Goal: Check status: Check status

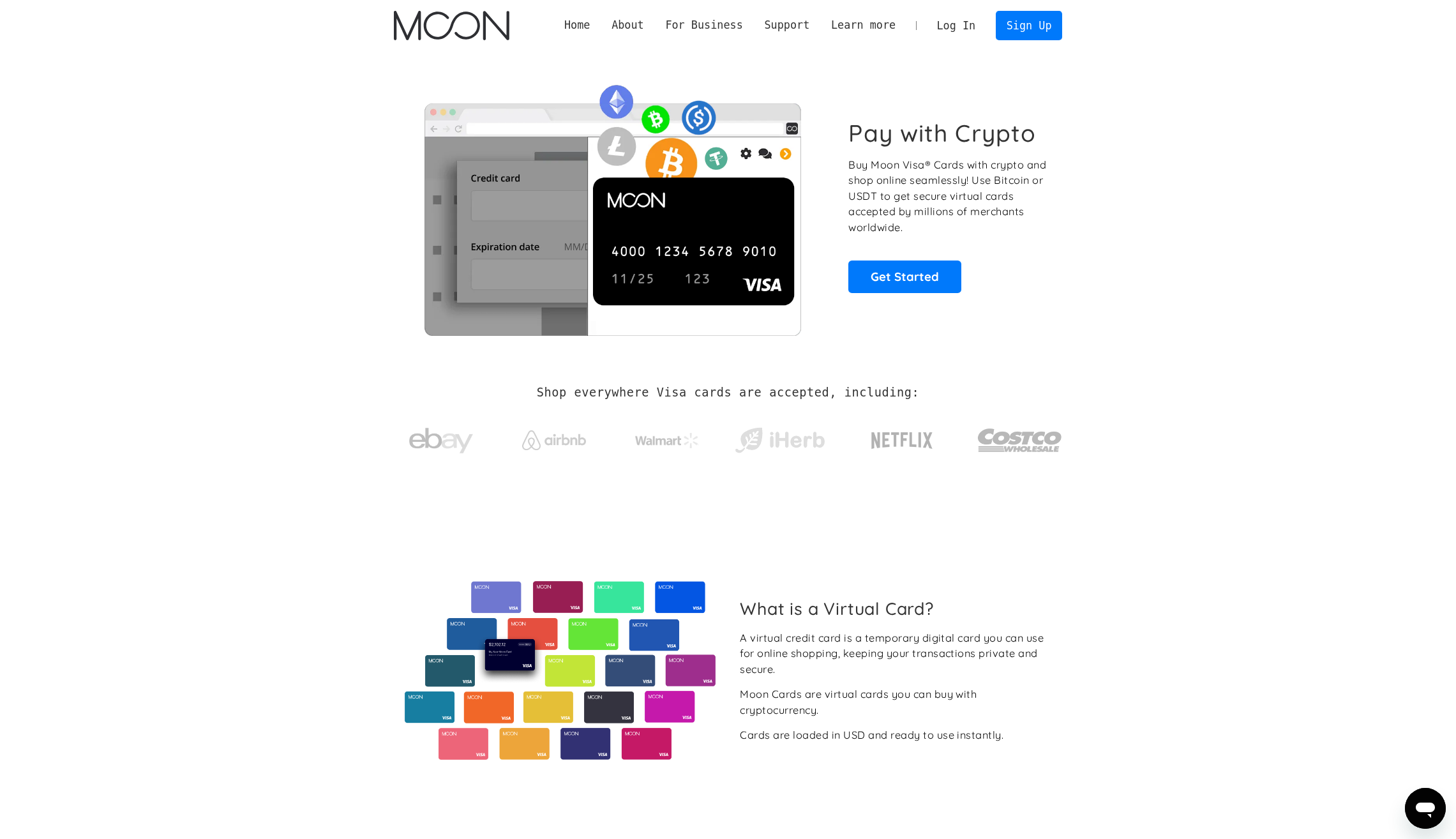
click at [969, 23] on link "Log In" at bounding box center [957, 25] width 60 height 28
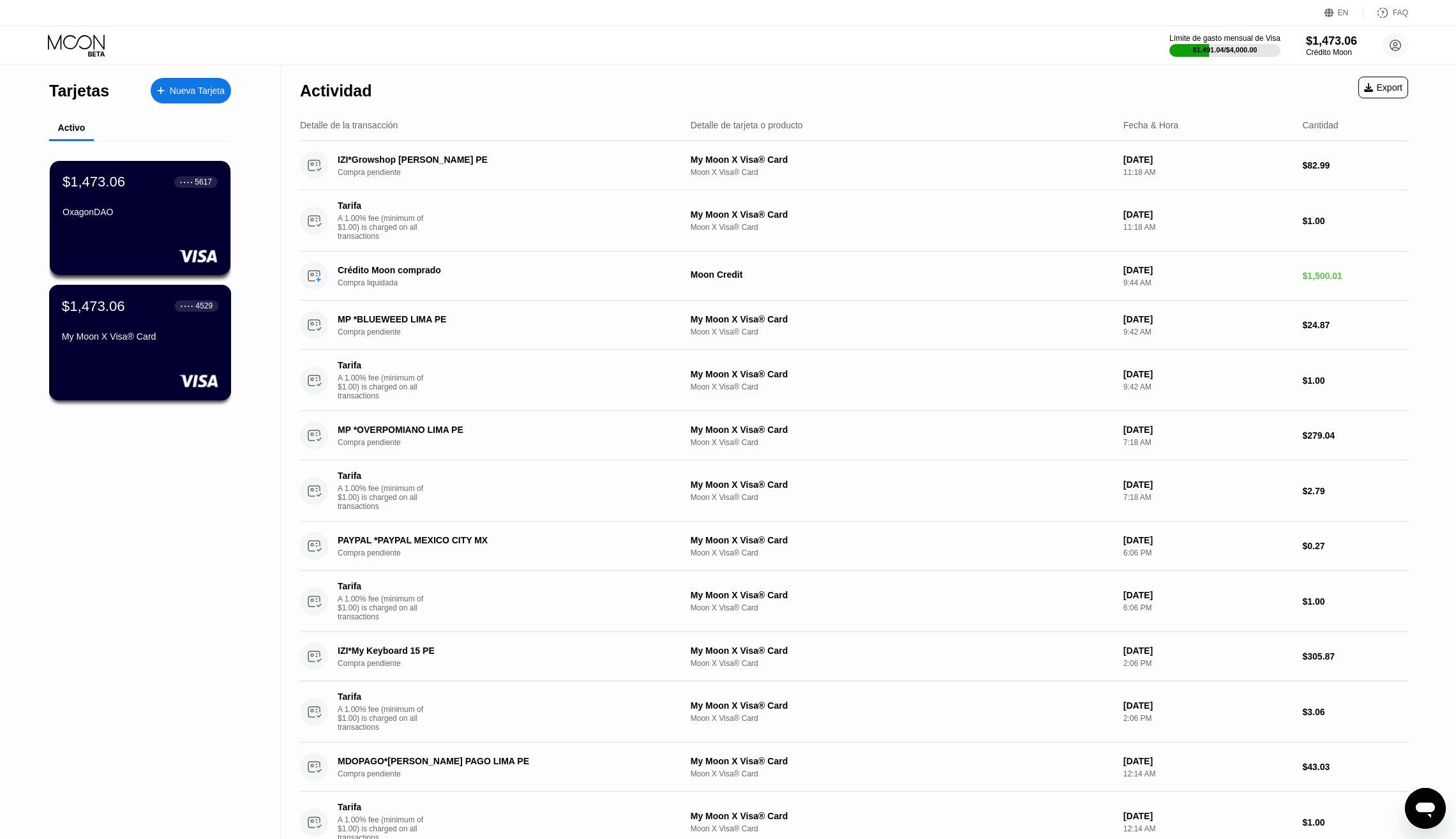
click at [135, 337] on div "My Moon X Visa® Card" at bounding box center [140, 336] width 156 height 10
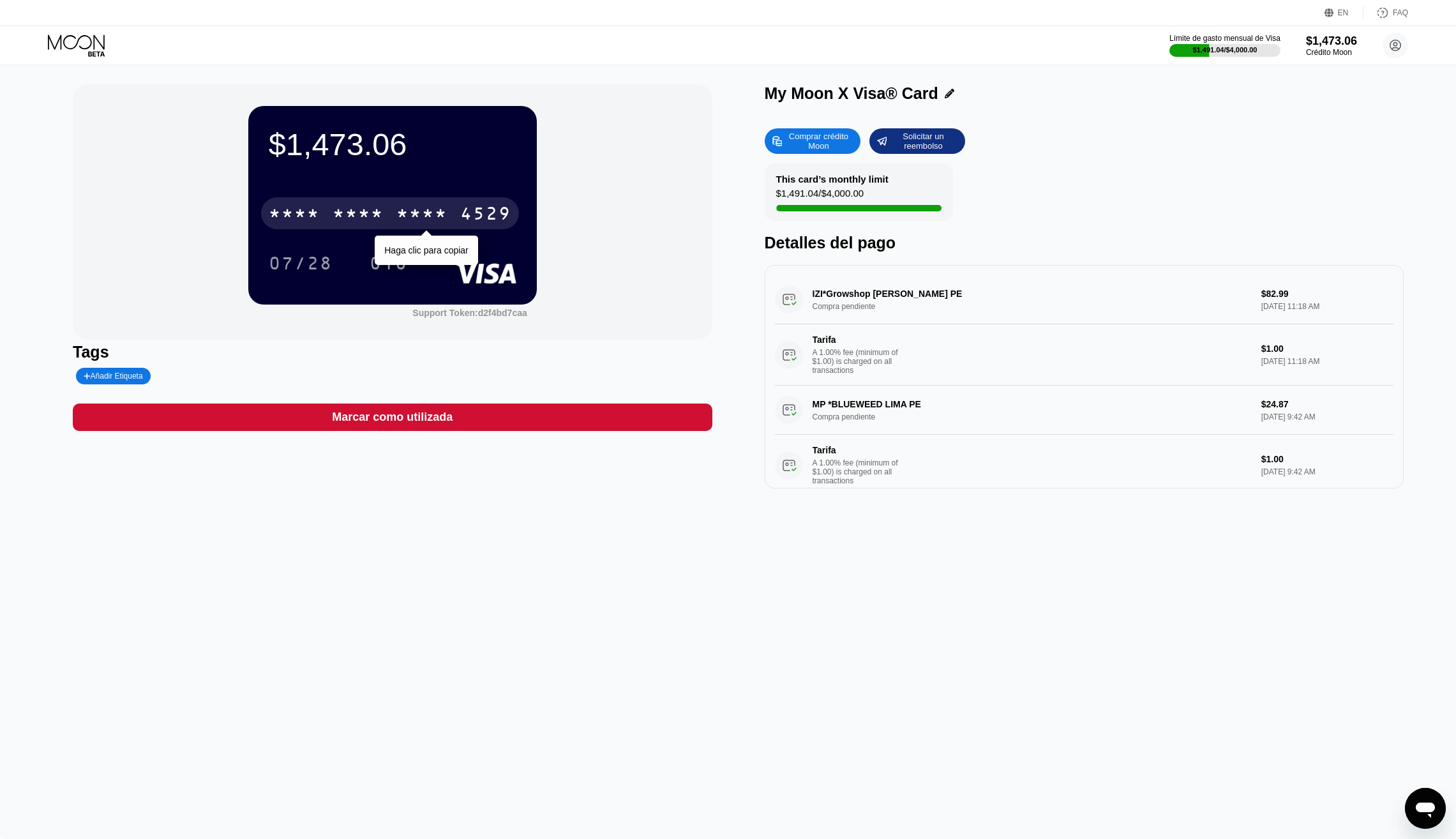
click at [407, 205] on div "* * * *" at bounding box center [422, 215] width 51 height 21
click at [426, 547] on div "$1,473.06 * * * * * * * * * * * * 4529 07/28 010 Support Token: d2f4bd7caa Tags…" at bounding box center [728, 452] width 1456 height 774
